Goal: Task Accomplishment & Management: Use online tool/utility

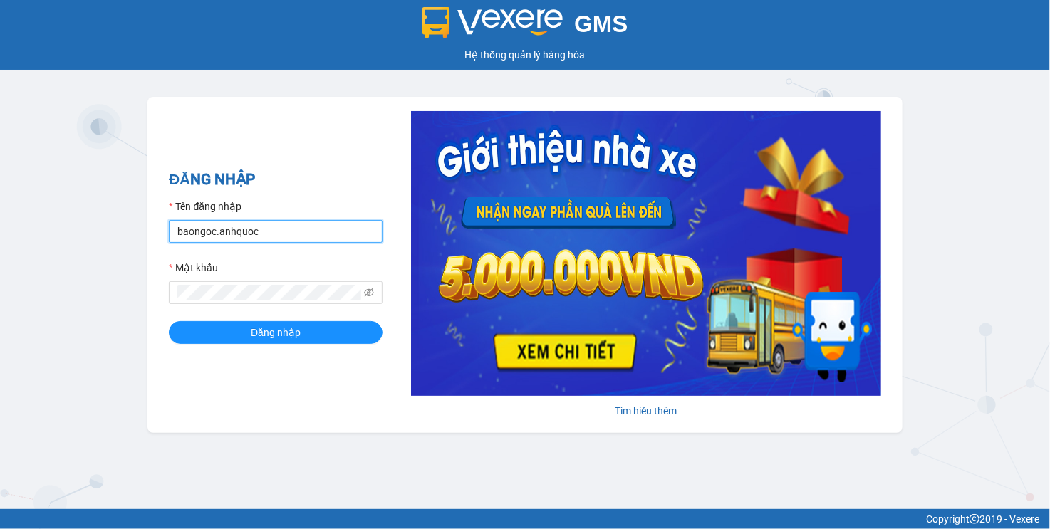
click at [234, 224] on input "baongoc.anhquoc" at bounding box center [276, 231] width 214 height 23
type input "quoctrung.anhquoc"
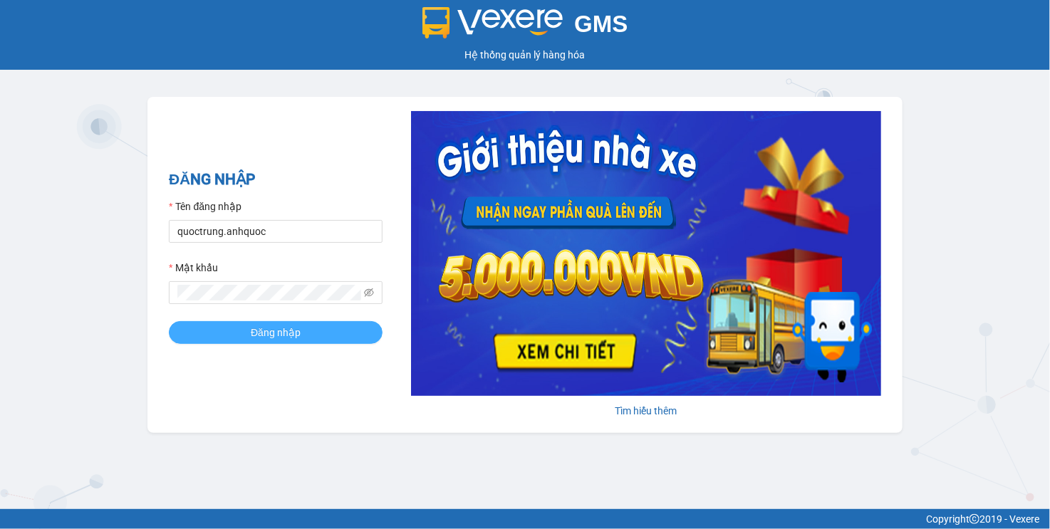
click at [279, 321] on button "Đăng nhập" at bounding box center [276, 332] width 214 height 23
